Goal: Task Accomplishment & Management: Use online tool/utility

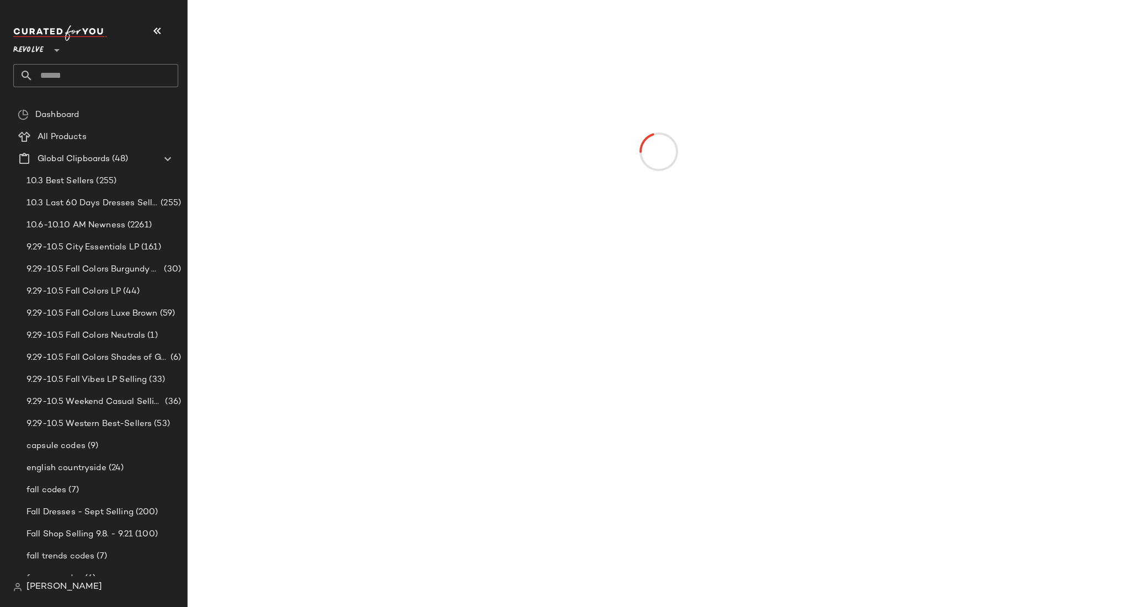
click at [111, 70] on input "text" at bounding box center [105, 75] width 145 height 23
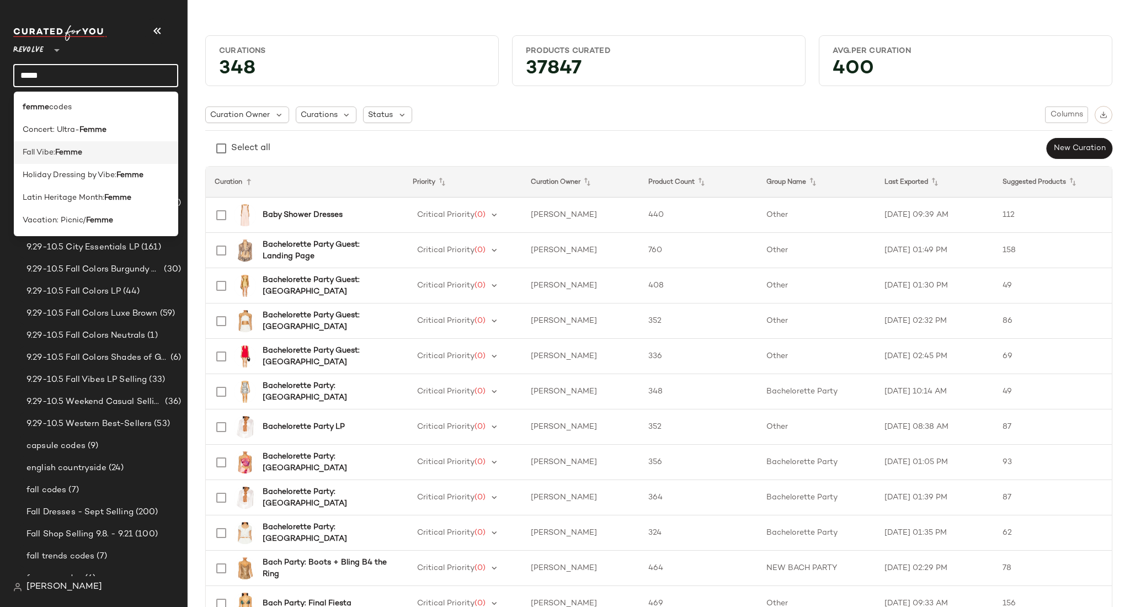
type input "*****"
click at [111, 155] on div "Fall Vibe: Femme" at bounding box center [96, 153] width 147 height 12
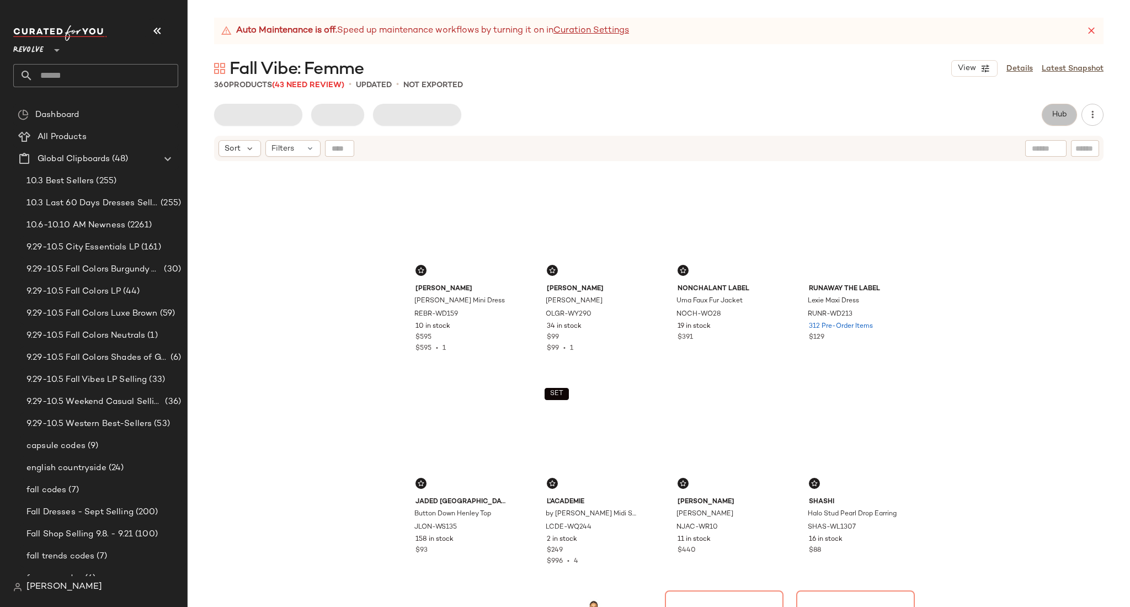
click at [1064, 119] on span "Hub" at bounding box center [1059, 114] width 15 height 9
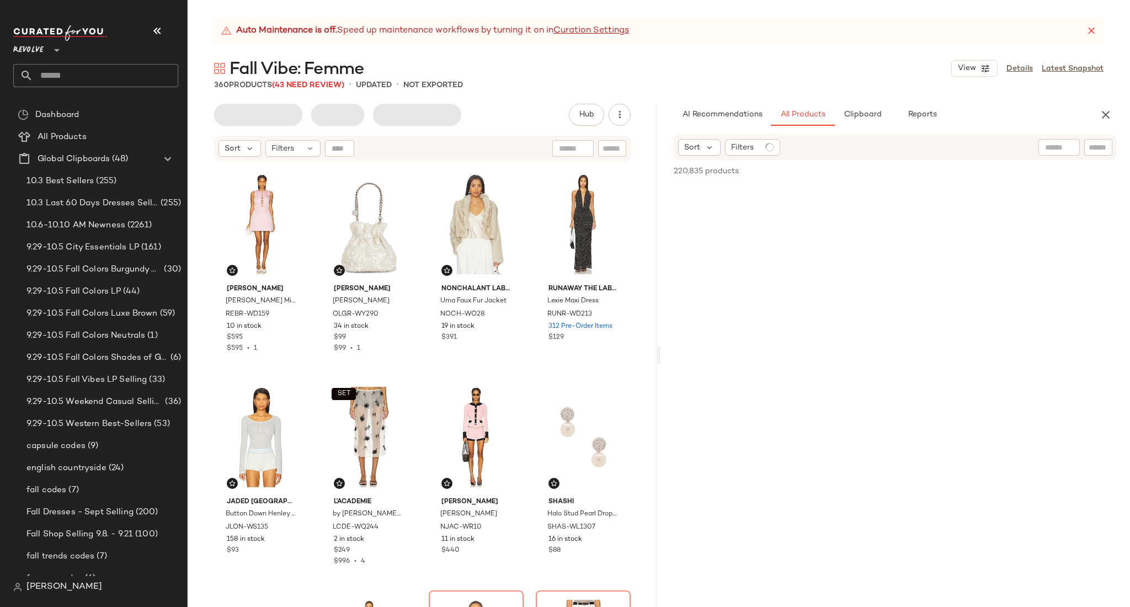
click at [1101, 148] on input "text" at bounding box center [1098, 148] width 19 height 12
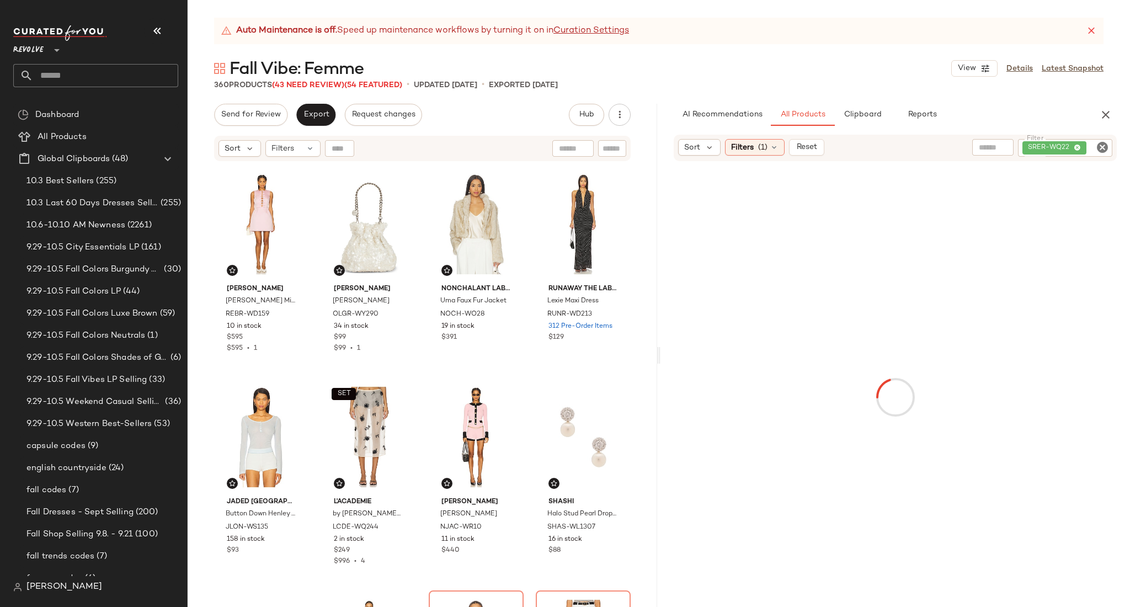
drag, startPoint x: 1106, startPoint y: 201, endPoint x: 1109, endPoint y: 153, distance: 47.5
click at [1109, 154] on div "Sort Filters (1) Reset Filter SRER-WQ22 Filter" at bounding box center [896, 371] width 470 height 472
click at [1104, 145] on icon "Clear Filter" at bounding box center [1102, 147] width 13 height 13
paste input "*********"
type input "*********"
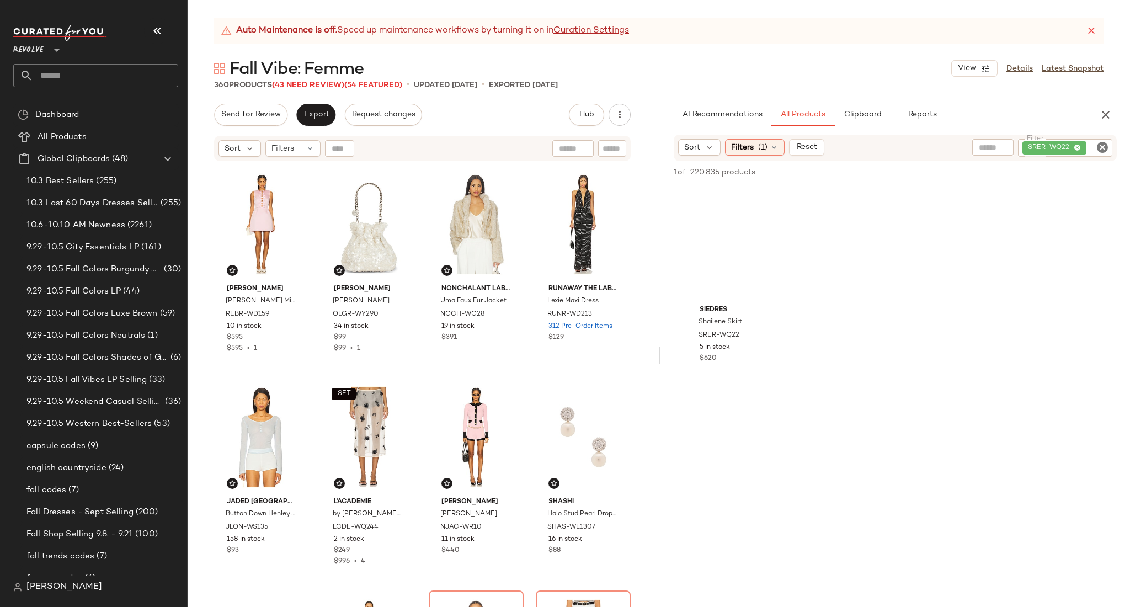
click at [1044, 264] on div "SIEDRES Shailene Skirt SRER-WQ22 5 in stock $620" at bounding box center [896, 287] width 470 height 204
click at [753, 149] on span "Filters" at bounding box center [742, 148] width 23 height 12
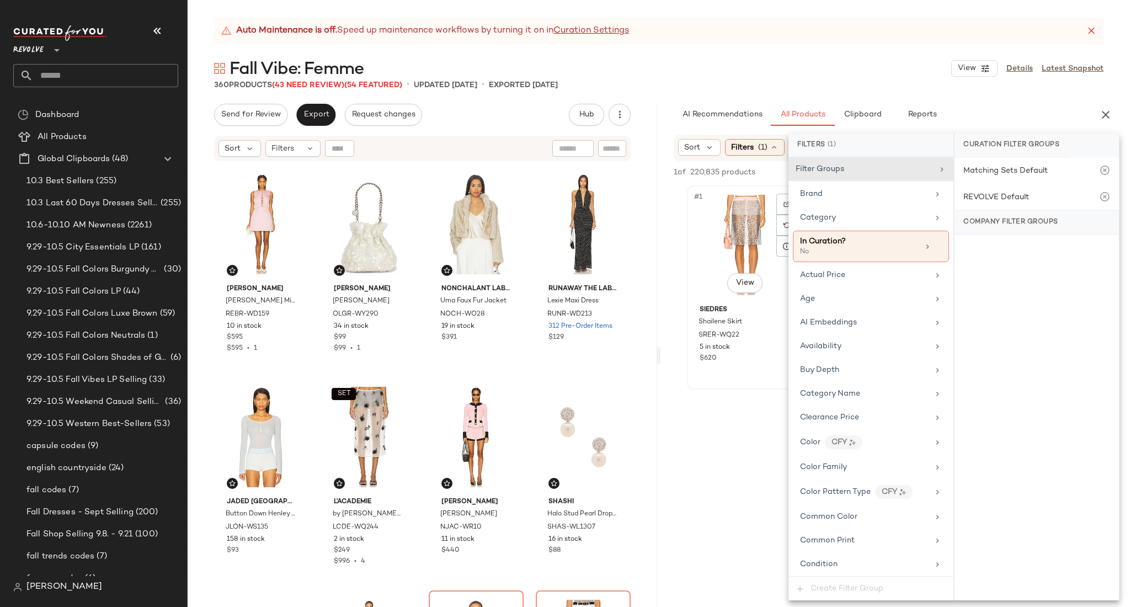
click at [736, 240] on div "#1 View" at bounding box center [746, 244] width 111 height 111
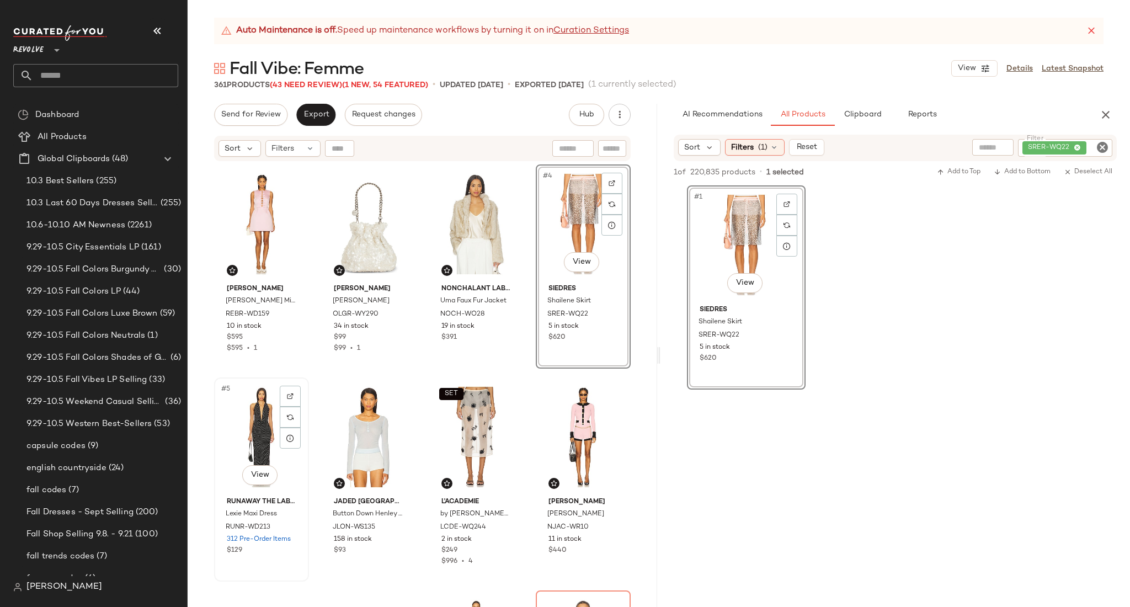
click at [244, 445] on div "#5 View" at bounding box center [261, 436] width 87 height 111
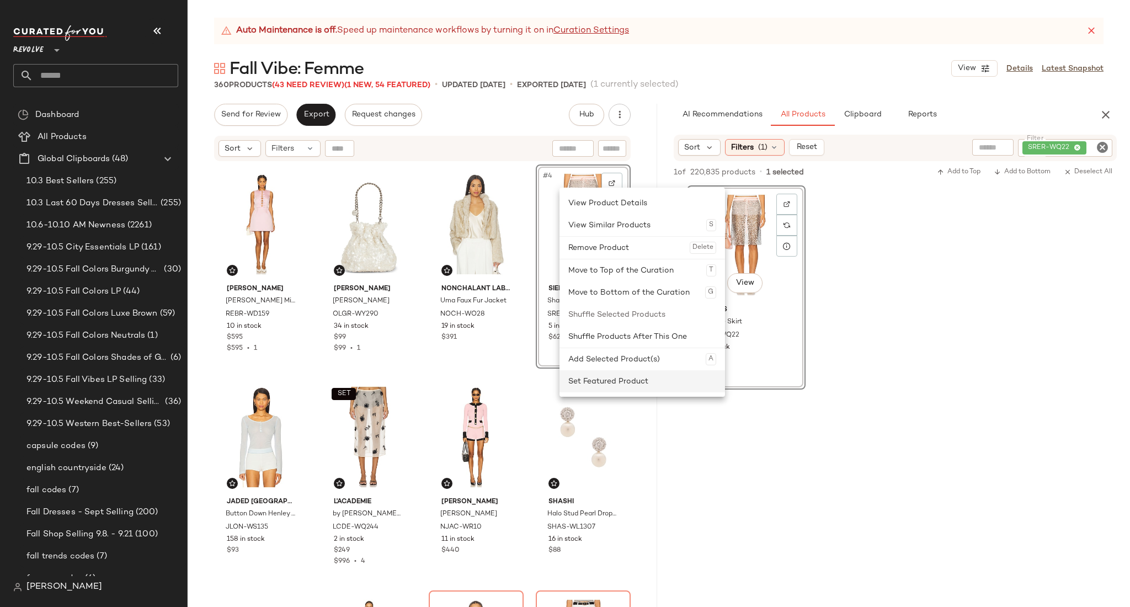
click at [595, 387] on div "Set Featured Product" at bounding box center [642, 381] width 148 height 22
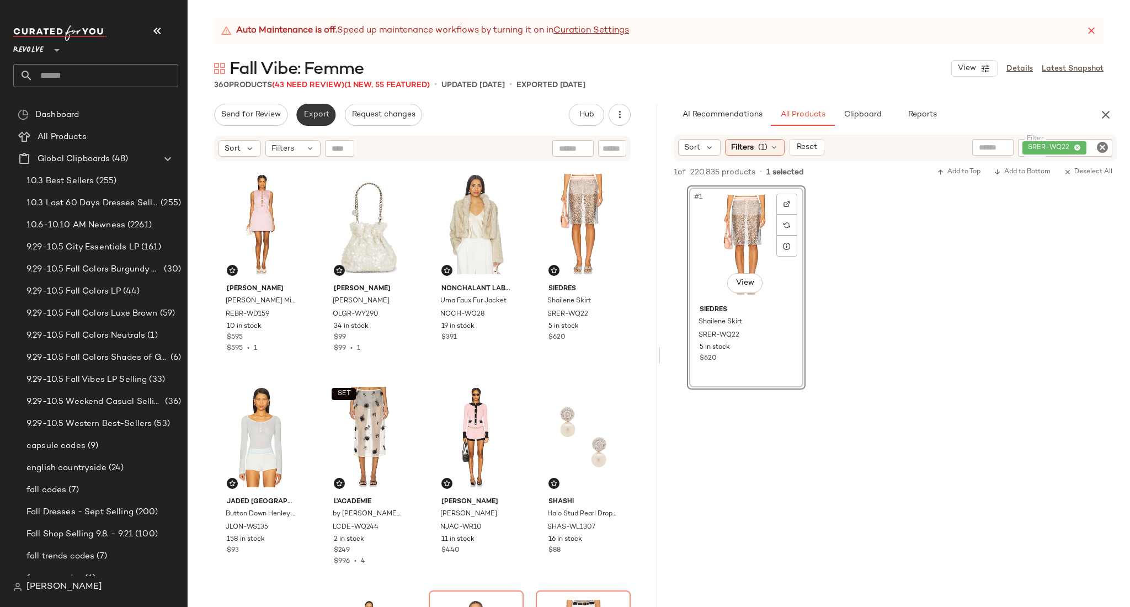
click at [320, 113] on span "Export" at bounding box center [316, 114] width 26 height 9
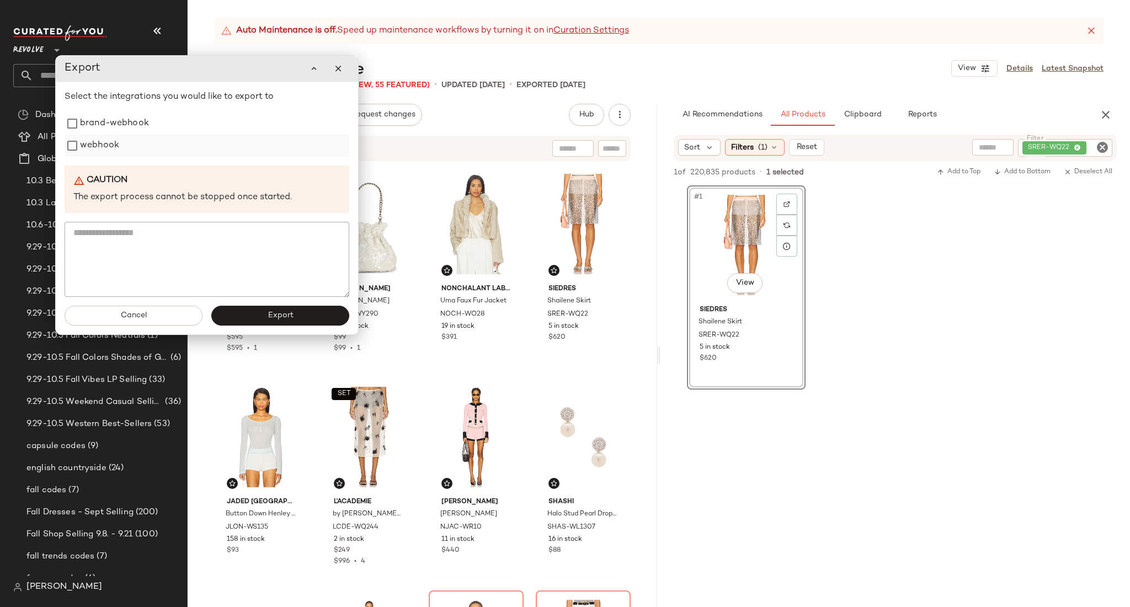
click at [85, 148] on label "webhook" at bounding box center [99, 146] width 39 height 22
click at [260, 321] on button "Export" at bounding box center [280, 316] width 138 height 20
